Goal: Navigation & Orientation: Go to known website

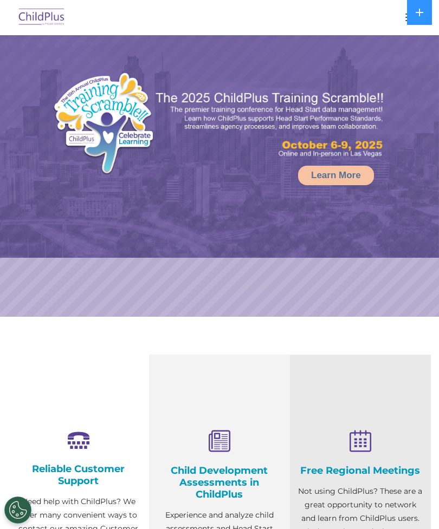
select select "MEDIUM"
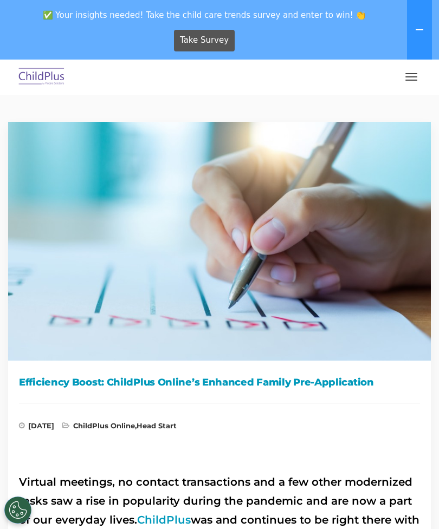
click at [407, 73] on button "button" at bounding box center [411, 76] width 23 height 17
